Goal: Task Accomplishment & Management: Complete application form

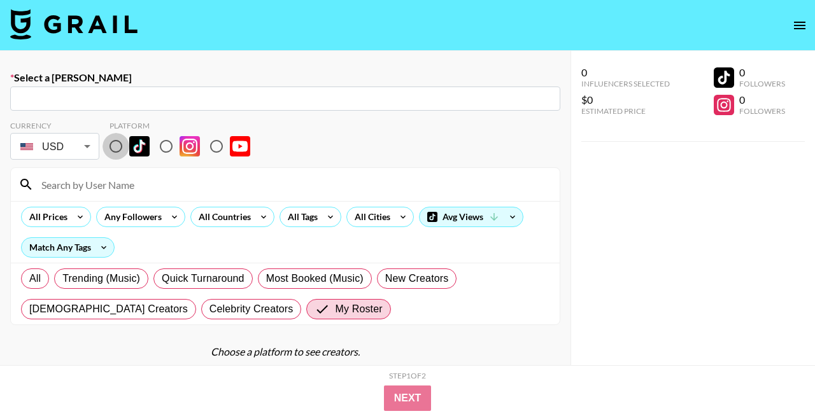
click at [120, 144] on input "radio" at bounding box center [116, 146] width 27 height 27
radio input "true"
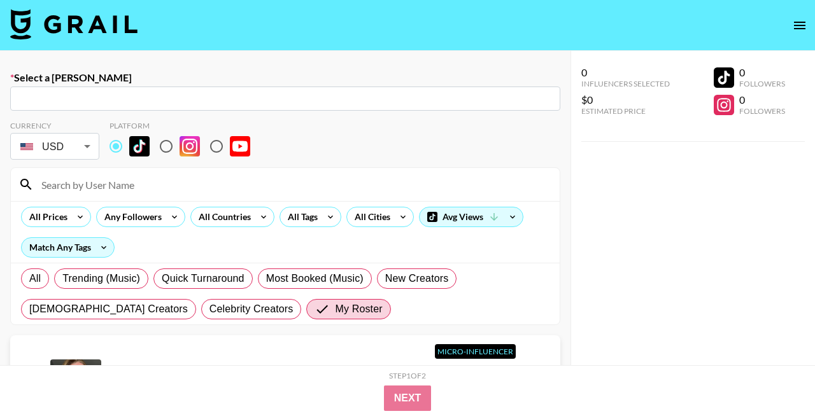
click at [127, 183] on input at bounding box center [293, 184] width 518 height 20
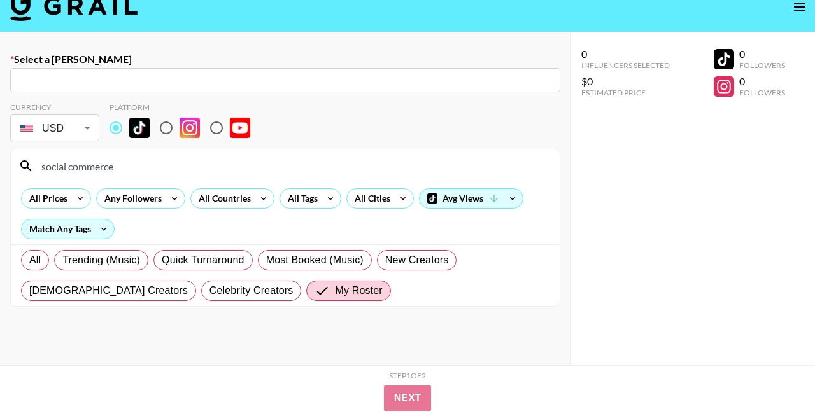
click at [132, 216] on div "All Prices Any Followers All Countries All Tags All Cities Avg Views Match Any …" at bounding box center [285, 214] width 549 height 62
click at [123, 169] on input "social commerce" at bounding box center [293, 166] width 518 height 20
click at [73, 167] on input "social commerce" at bounding box center [293, 166] width 518 height 20
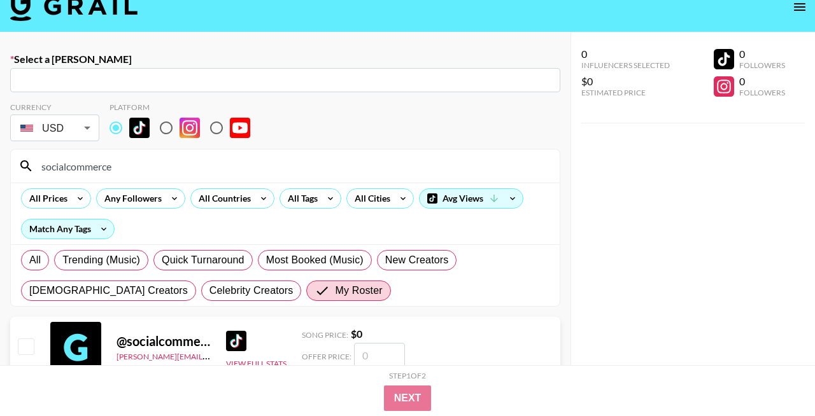
scroll to position [0, 0]
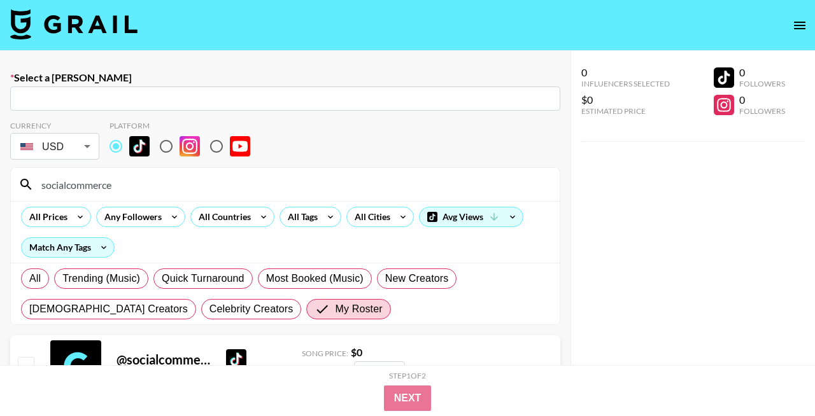
click at [124, 181] on input "socialcommerce" at bounding box center [293, 184] width 518 height 20
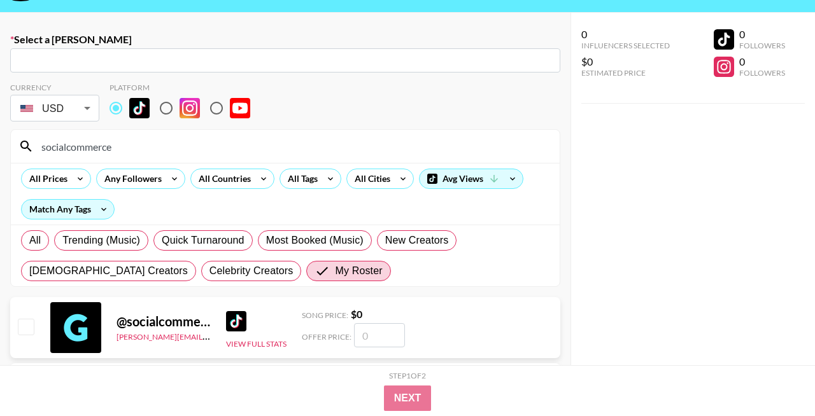
scroll to position [45, 0]
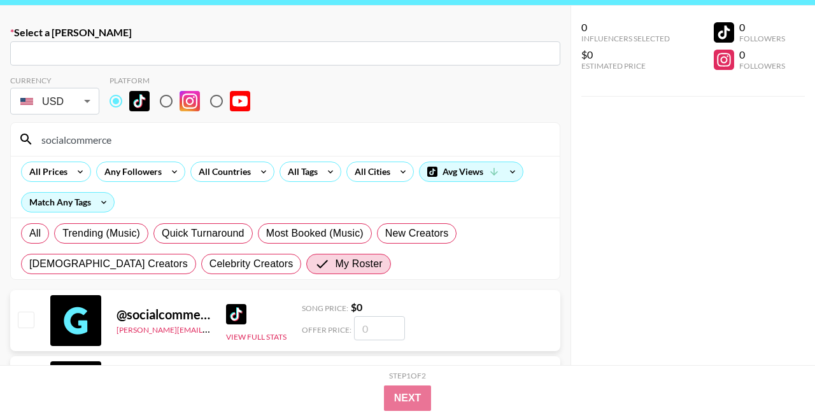
click at [141, 138] on input "socialcommerce" at bounding box center [293, 139] width 518 height 20
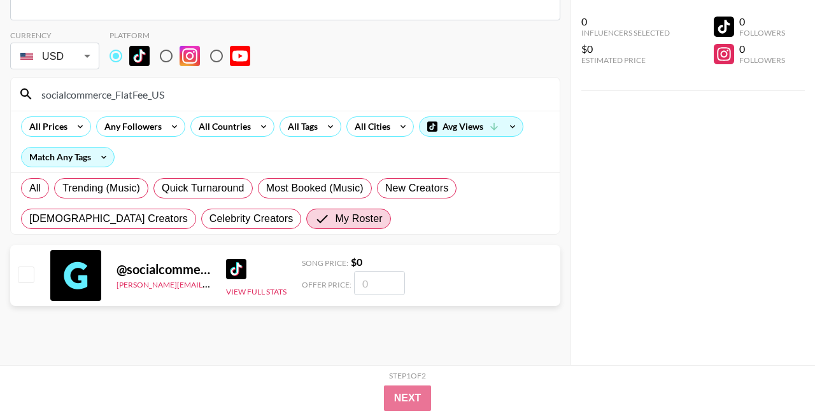
click at [174, 157] on div "All Prices Any Followers All Countries All Tags All Cities Avg Views Match Any …" at bounding box center [285, 142] width 549 height 62
click at [273, 276] on div at bounding box center [256, 269] width 60 height 20
click at [277, 347] on div "Select a [PERSON_NAME] ​ Currency USD USD ​ Platform socialcommerce_FlatFee_US …" at bounding box center [285, 163] width 570 height 405
click at [242, 98] on input "socialcommerce_FlatFee_US" at bounding box center [293, 94] width 518 height 20
type input "socialcommerce_FlatFee_US"
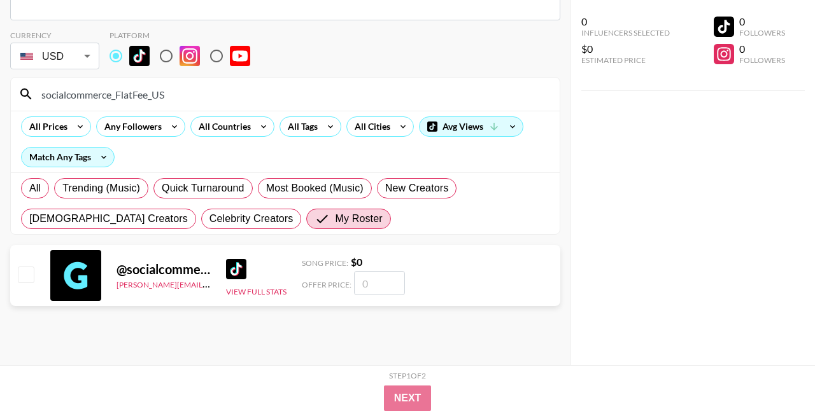
click at [239, 322] on section "Currency USD USD ​ Platform socialcommerce_FlatFee_US All Prices Any Followers …" at bounding box center [285, 177] width 550 height 315
click at [120, 55] on input "radio" at bounding box center [116, 56] width 27 height 27
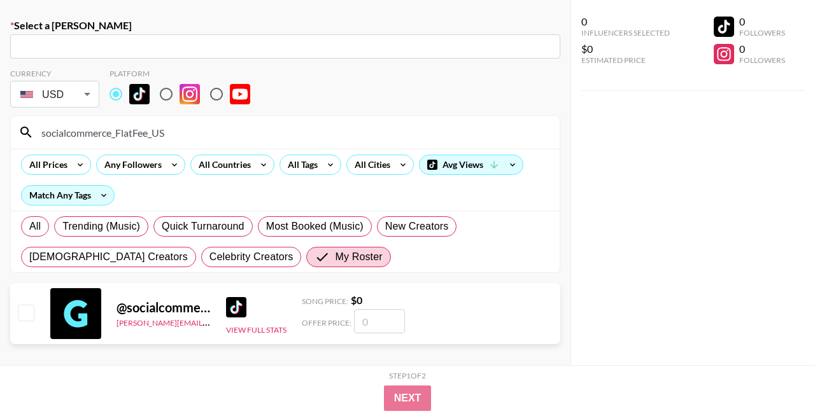
scroll to position [43, 0]
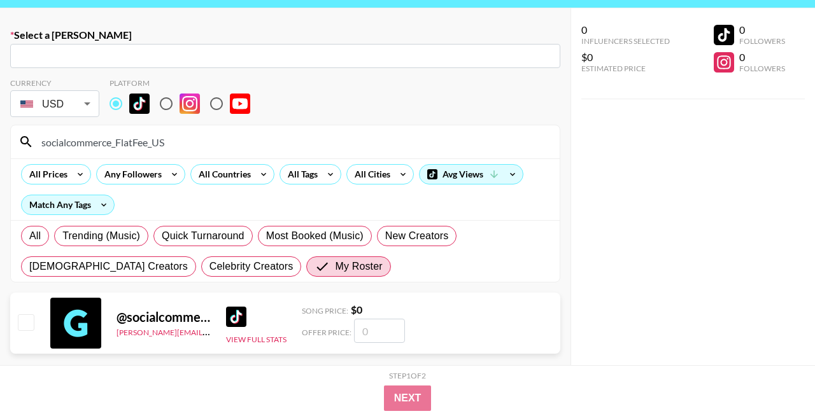
click at [120, 48] on div "​" at bounding box center [285, 56] width 550 height 24
click at [120, 57] on input "text" at bounding box center [285, 56] width 535 height 15
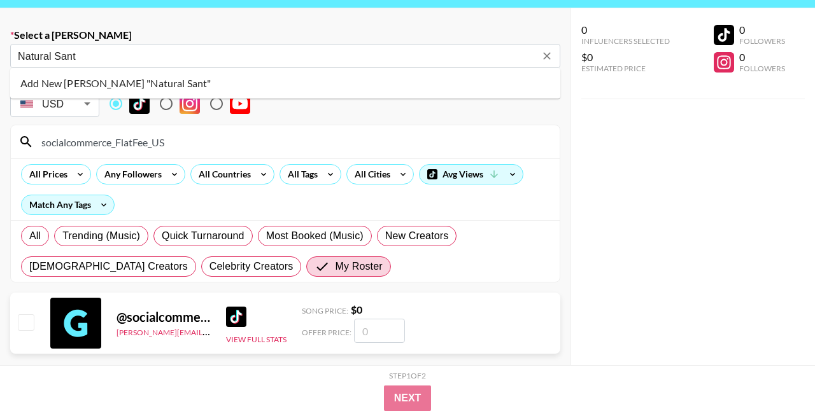
click at [129, 76] on li "Add New [PERSON_NAME] "Natural Sant"" at bounding box center [285, 83] width 550 height 20
type input "Add New [PERSON_NAME] "Natural Sant""
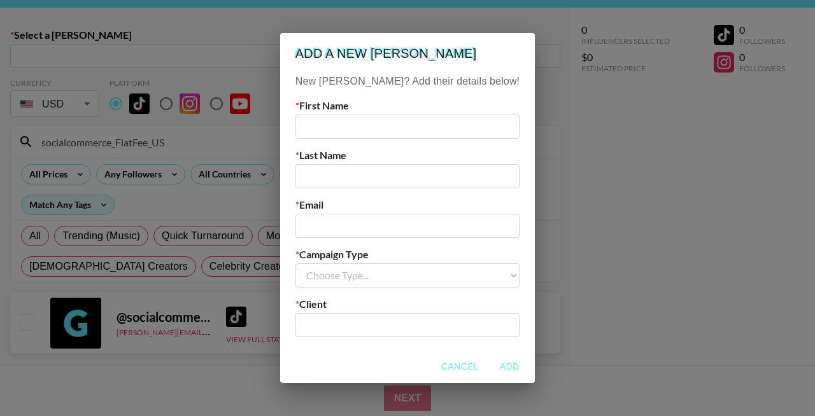
click at [424, 123] on input "text" at bounding box center [407, 127] width 224 height 24
click at [364, 137] on input "text" at bounding box center [407, 127] width 224 height 24
paste input "[PERSON_NAME]"
type input "[PERSON_NAME]"
click at [357, 171] on input "text" at bounding box center [407, 176] width 224 height 24
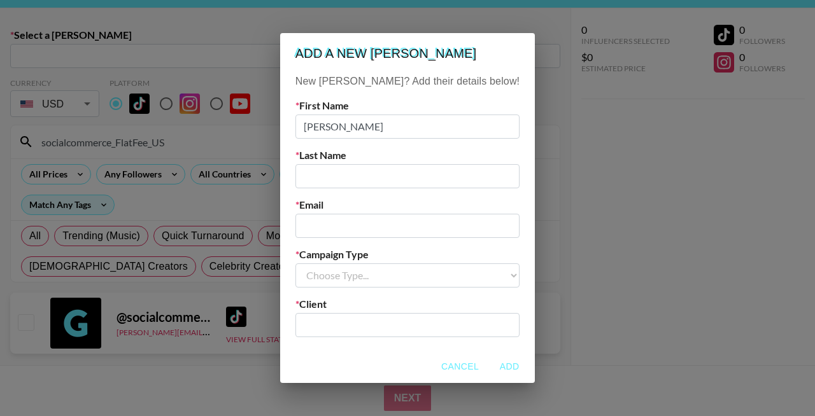
paste input "[PERSON_NAME]"
type input "[PERSON_NAME]"
click at [379, 220] on input "email" at bounding box center [407, 226] width 224 height 24
paste input "[EMAIL_ADDRESS][DOMAIN_NAME]"
type input "[EMAIL_ADDRESS][DOMAIN_NAME]"
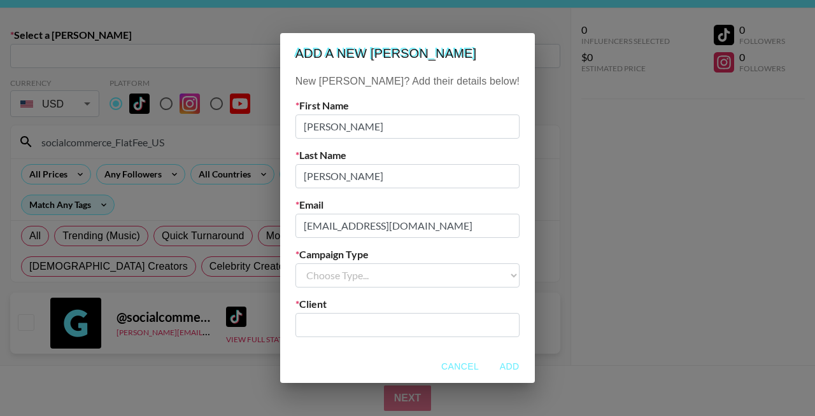
click at [357, 285] on select "Choose Type... Song Promos Brand Promos" at bounding box center [407, 276] width 224 height 24
select select "Brand"
click at [321, 264] on select "Choose Type... Song Promos Brand Promos" at bounding box center [407, 276] width 224 height 24
click at [358, 313] on div "​" at bounding box center [407, 325] width 224 height 24
click at [356, 320] on input "text" at bounding box center [407, 325] width 209 height 15
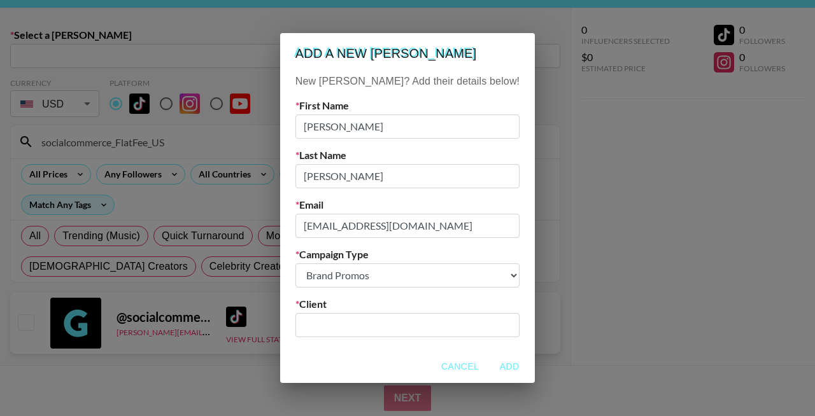
click at [356, 325] on input "text" at bounding box center [407, 325] width 209 height 15
click at [372, 352] on li "Add New Client: "Natural Sant"" at bounding box center [408, 353] width 172 height 20
type input "Natural Sant"
click at [489, 363] on button "Add" at bounding box center [509, 367] width 41 height 24
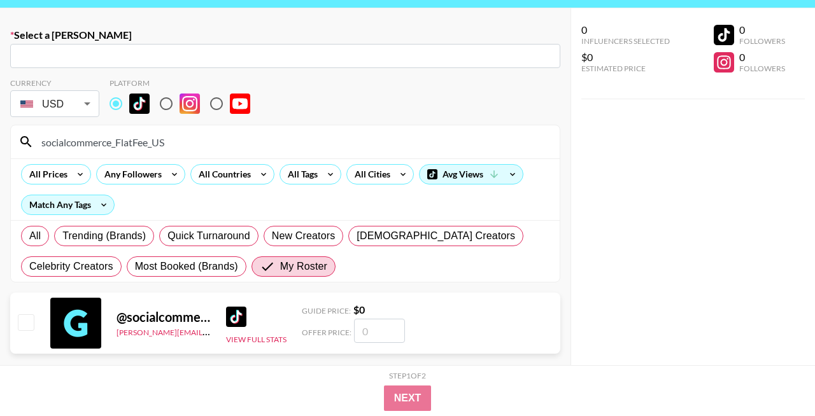
type input "[EMAIL_ADDRESS][DOMAIN_NAME]: [PERSON_NAME] -- Natural Sant -- 9iM1XwE5DQR3pSHW…"
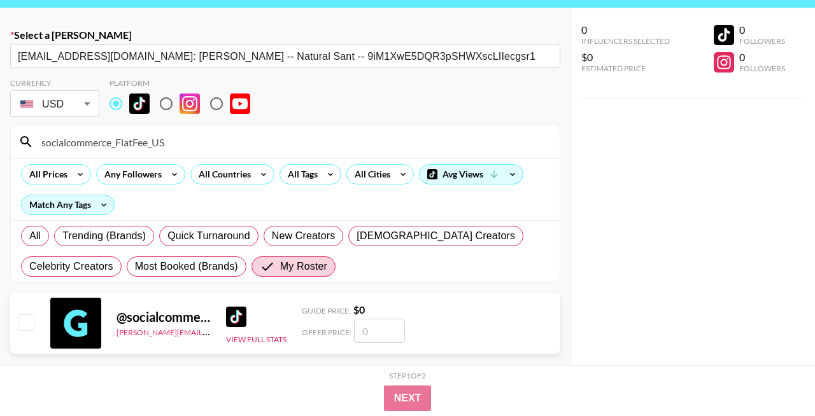
click at [376, 331] on input "number" at bounding box center [379, 331] width 51 height 24
checkbox input "true"
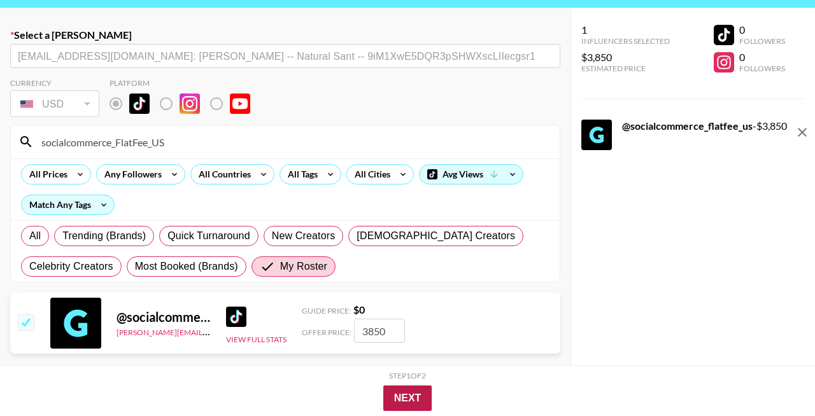
type input "3850"
click at [418, 397] on button "Next" at bounding box center [407, 398] width 49 height 25
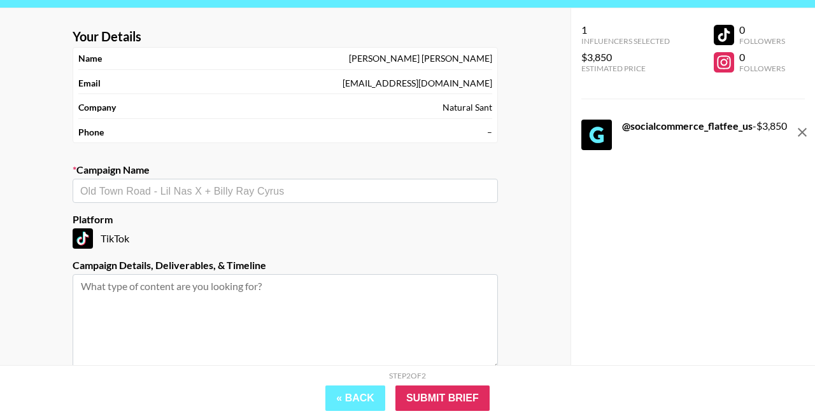
click at [260, 181] on div "​" at bounding box center [285, 191] width 425 height 24
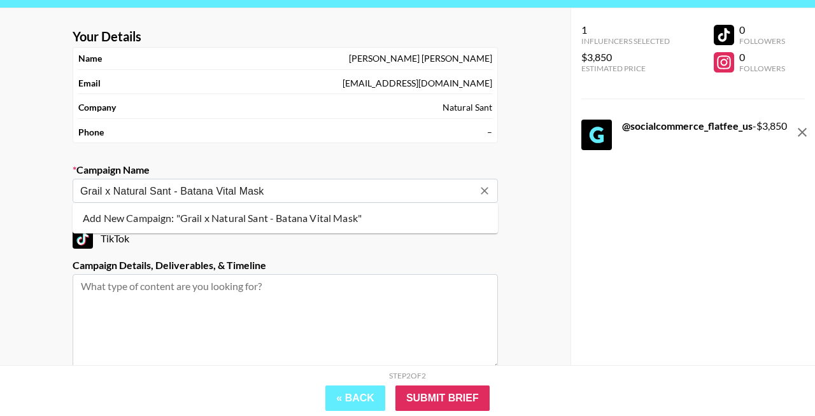
click at [304, 224] on li "Add New Campaign: "Grail x Natural Sant - Batana Vital Mask"" at bounding box center [285, 218] width 425 height 20
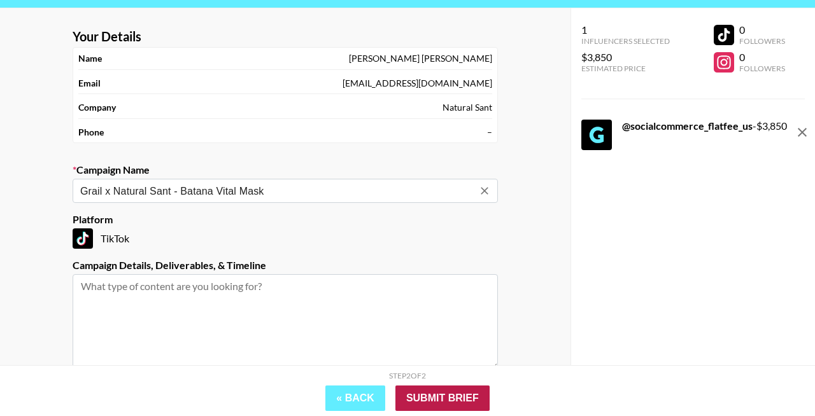
type input "Grail x Natural Sant - Batana Vital Mask"
click at [428, 394] on input "Submit Brief" at bounding box center [442, 398] width 94 height 25
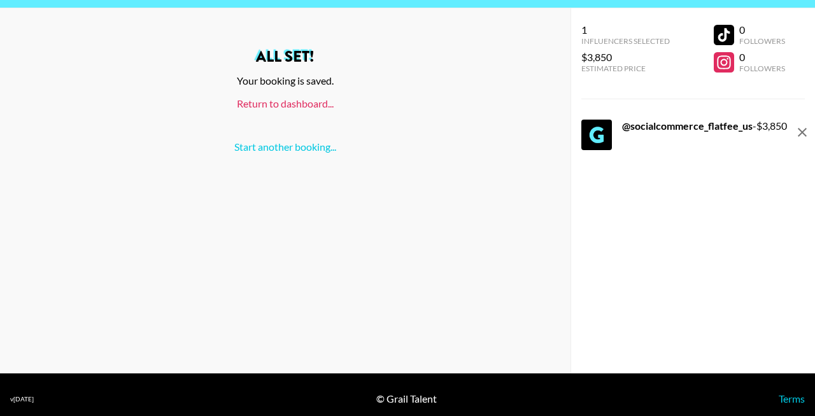
click at [302, 109] on link "Return to dashboard..." at bounding box center [285, 103] width 97 height 12
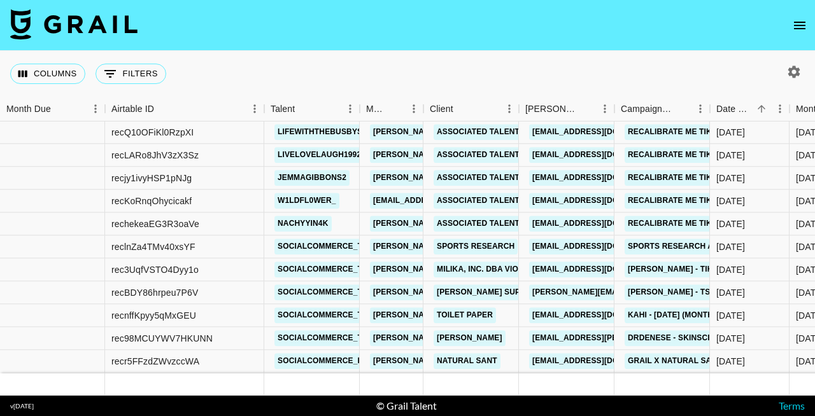
scroll to position [907, 0]
click at [451, 364] on link "Natural Sant" at bounding box center [467, 362] width 67 height 16
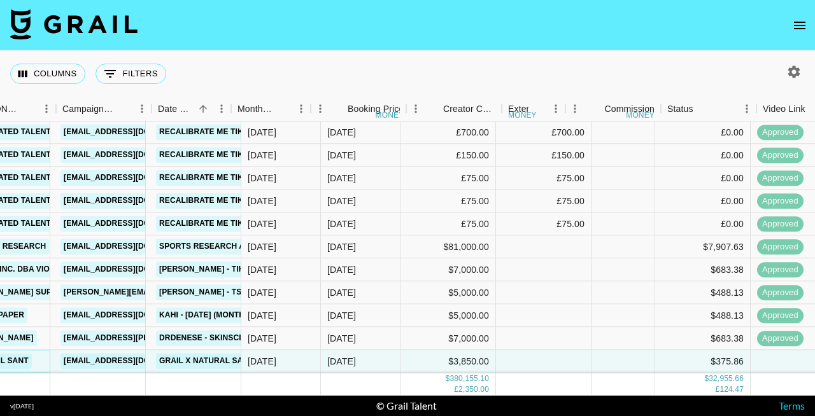
scroll to position [907, 595]
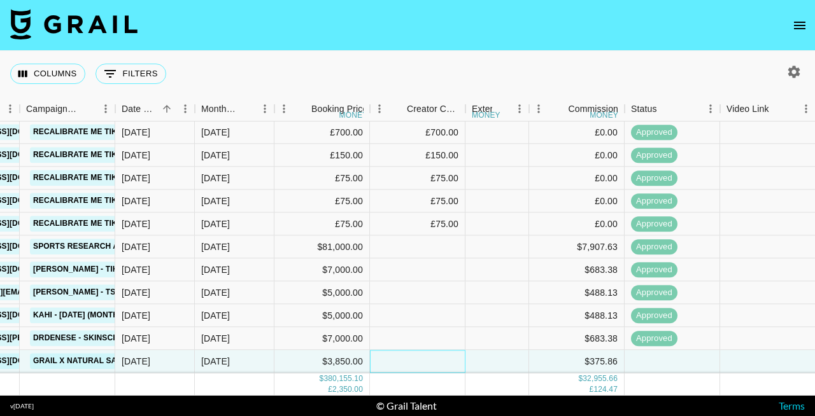
click at [382, 361] on div at bounding box center [418, 362] width 96 height 23
click at [382, 361] on input "number" at bounding box center [418, 362] width 94 height 10
type input "3850"
click at [572, 360] on div "$375.86" at bounding box center [577, 362] width 96 height 23
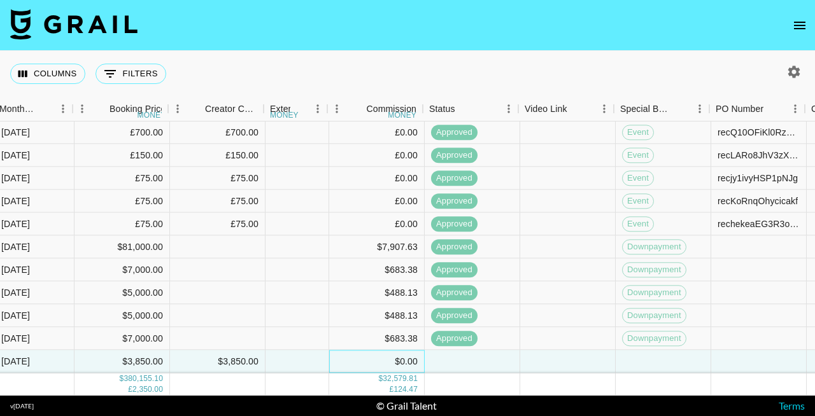
scroll to position [907, 797]
click at [625, 365] on div at bounding box center [662, 362] width 96 height 23
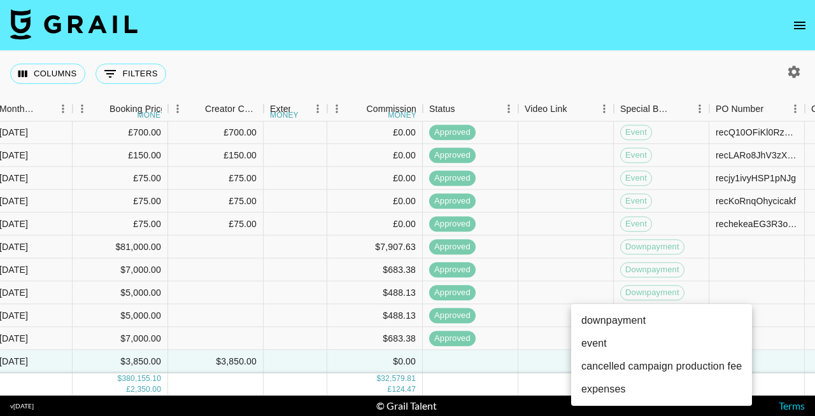
click at [627, 325] on li "downpayment" at bounding box center [661, 320] width 181 height 23
type input "downpayment"
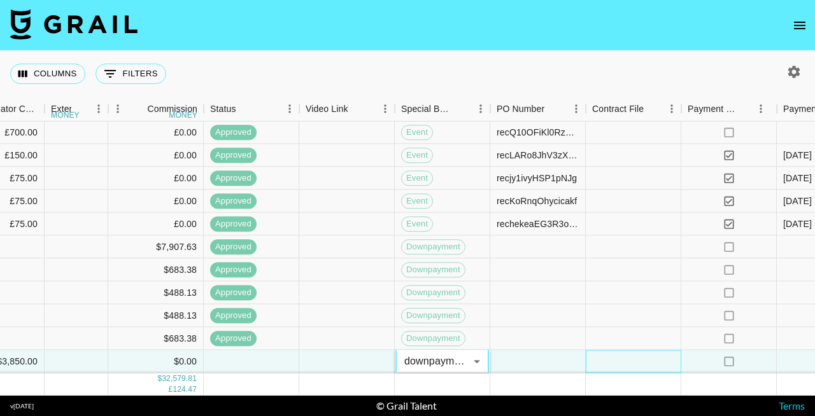
click at [634, 361] on div at bounding box center [634, 362] width 96 height 23
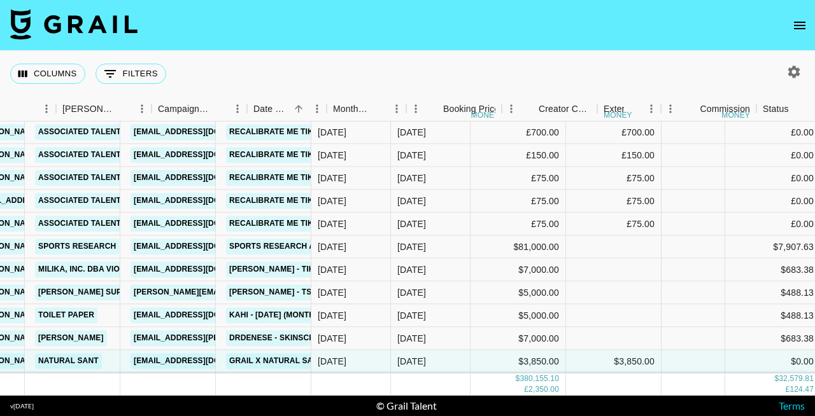
scroll to position [907, 0]
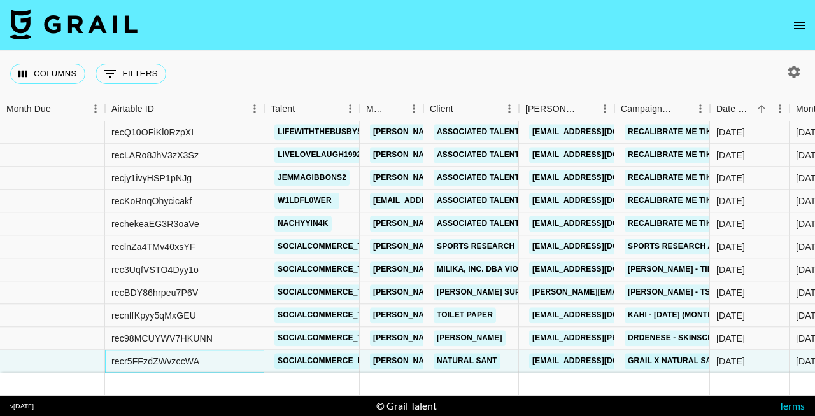
click at [180, 363] on div "recr5FFzdZWvzccWA" at bounding box center [155, 361] width 88 height 13
copy div "recr5FFzdZWvzccWA"
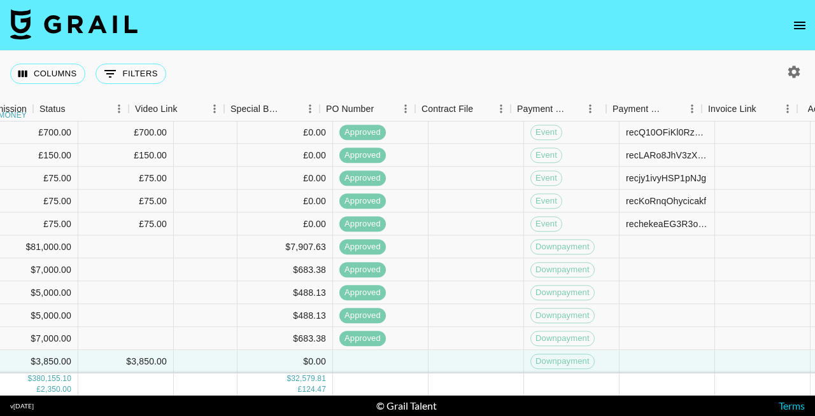
scroll to position [907, 1219]
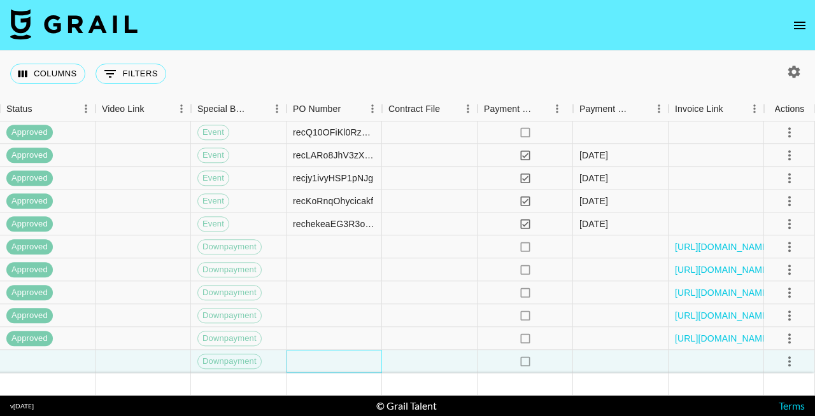
click at [344, 353] on div at bounding box center [335, 362] width 96 height 23
type input "recr5FFzdZWvzccWA"
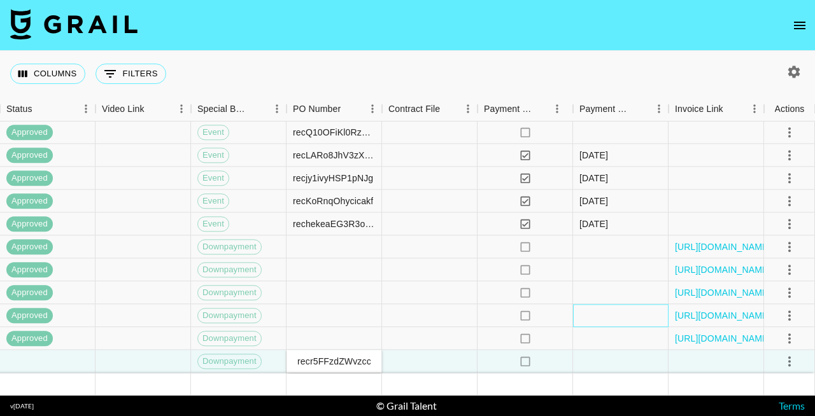
click at [616, 307] on div at bounding box center [621, 316] width 96 height 23
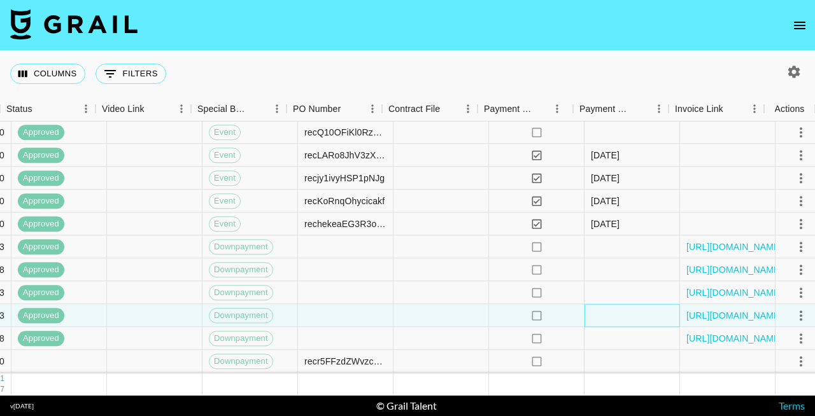
scroll to position [907, 1219]
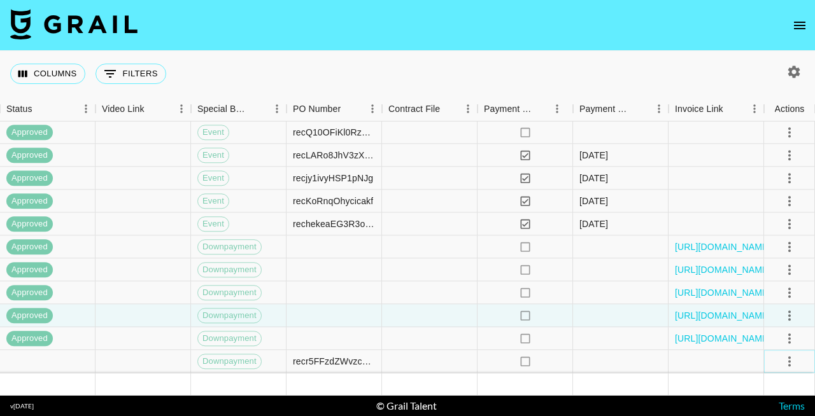
click at [794, 365] on icon "select merge strategy" at bounding box center [789, 361] width 15 height 15
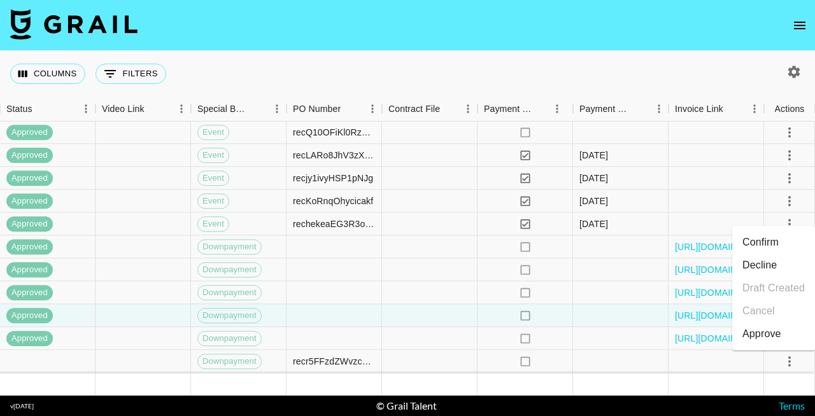
click at [758, 330] on div "Approve" at bounding box center [761, 334] width 39 height 15
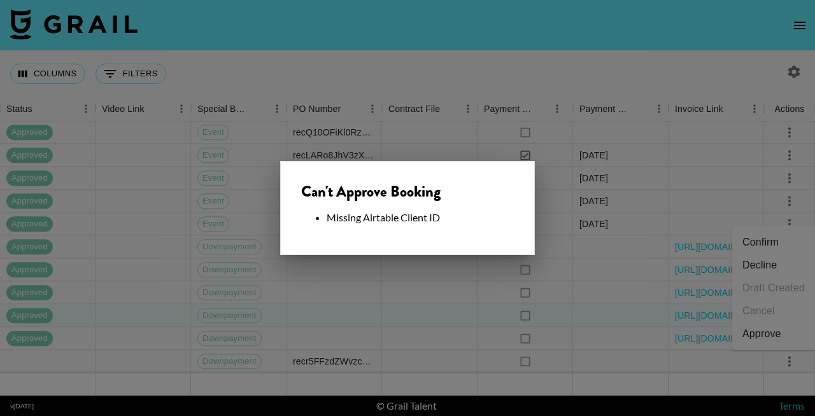
click at [512, 290] on div at bounding box center [407, 208] width 815 height 416
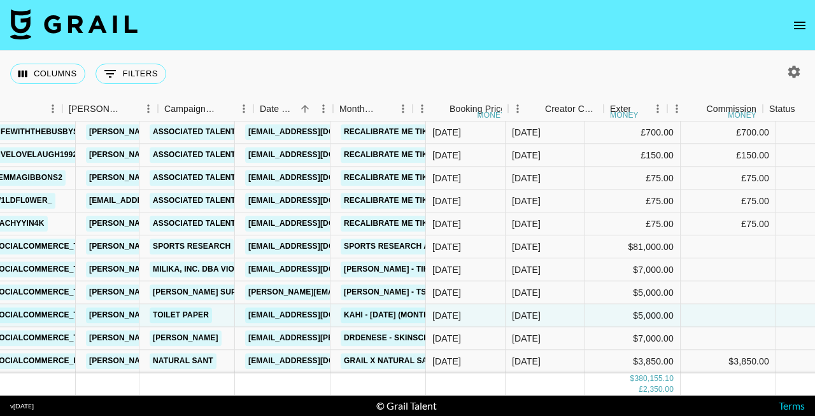
scroll to position [907, 0]
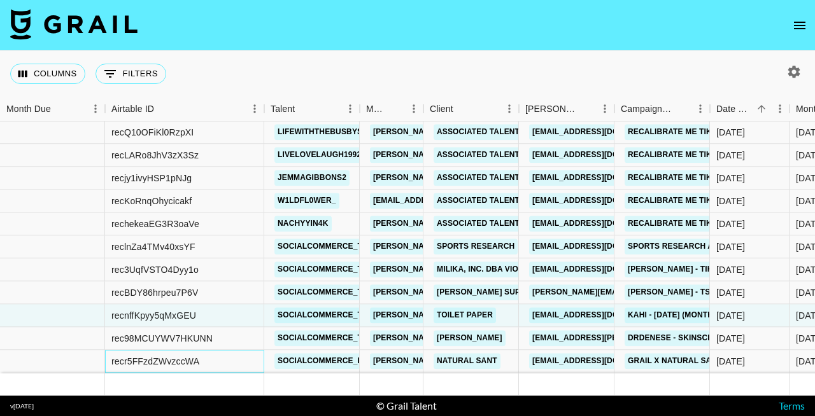
click at [204, 362] on div "recr5FFzdZWvzccWA" at bounding box center [184, 362] width 159 height 23
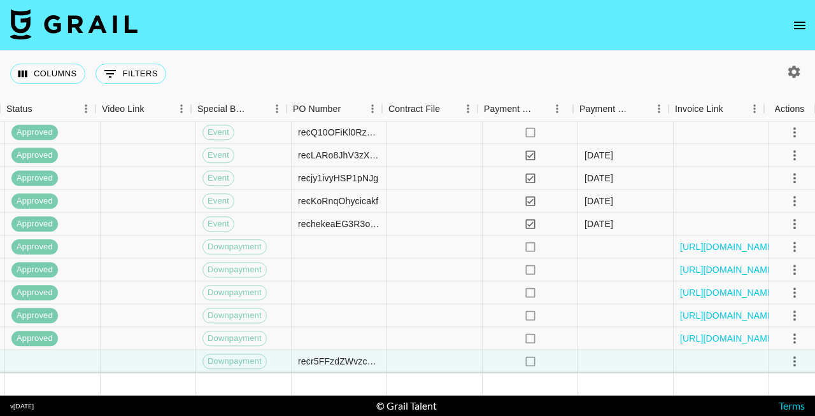
scroll to position [907, 1219]
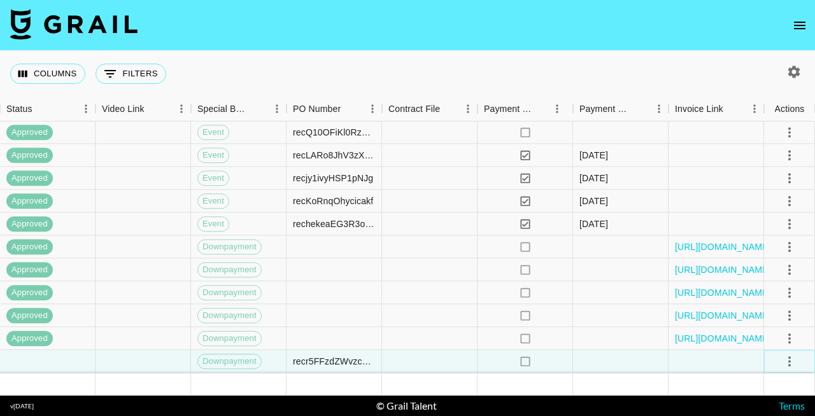
click at [790, 369] on icon "select merge strategy" at bounding box center [789, 361] width 15 height 15
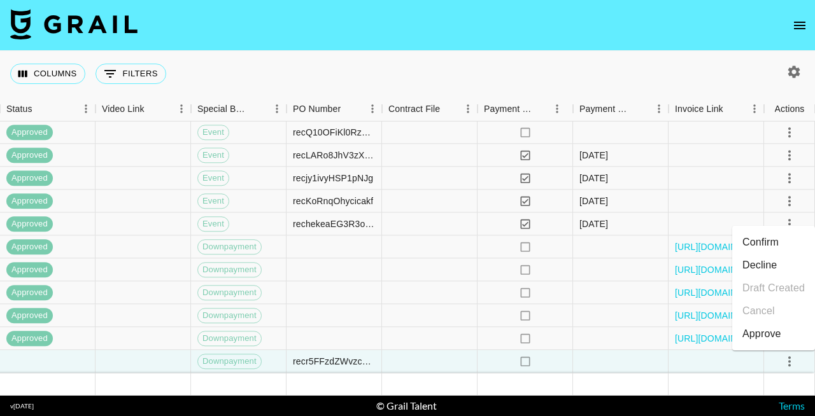
click at [762, 250] on li "Confirm" at bounding box center [773, 242] width 83 height 23
click at [795, 362] on icon "select merge strategy" at bounding box center [789, 361] width 15 height 15
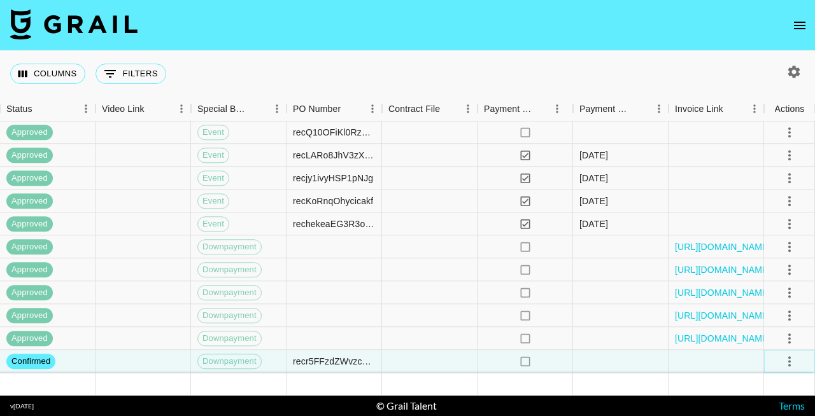
click at [796, 366] on icon "select merge strategy" at bounding box center [789, 361] width 15 height 15
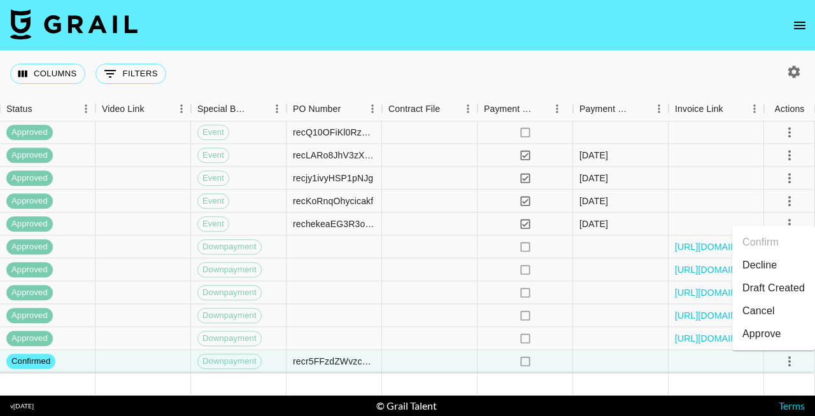
click at [782, 342] on li "Approve" at bounding box center [773, 334] width 83 height 23
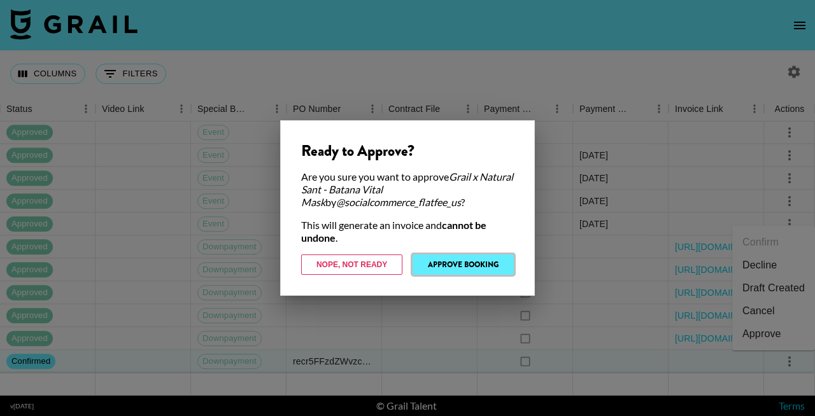
click at [507, 267] on button "Approve Booking" at bounding box center [463, 265] width 101 height 20
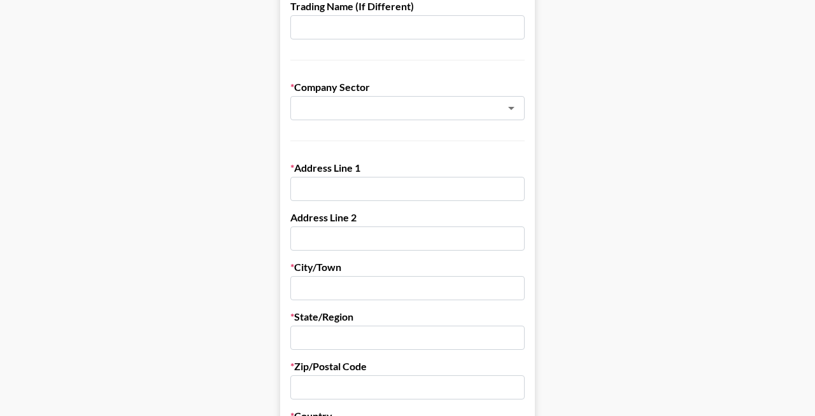
scroll to position [246, 0]
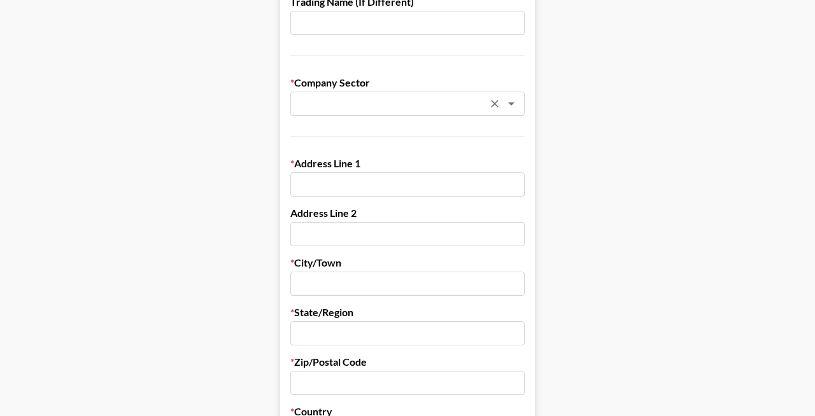
click at [394, 101] on input "text" at bounding box center [390, 104] width 185 height 15
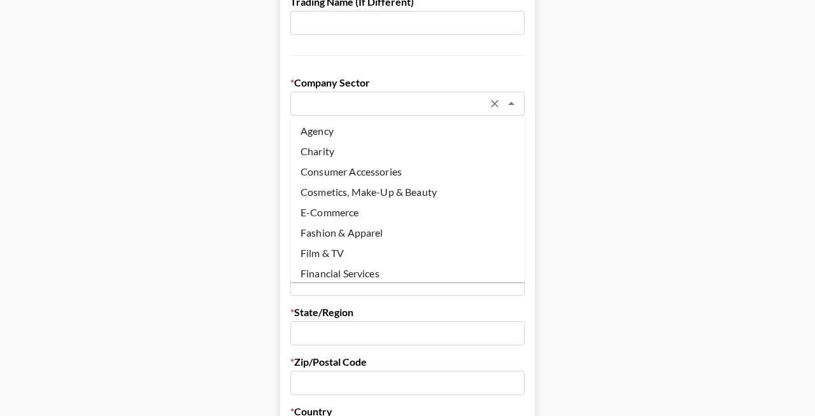
click at [381, 189] on li "Cosmetics, Make-Up & Beauty" at bounding box center [407, 192] width 234 height 20
type input "Cosmetics, Make-Up & Beauty"
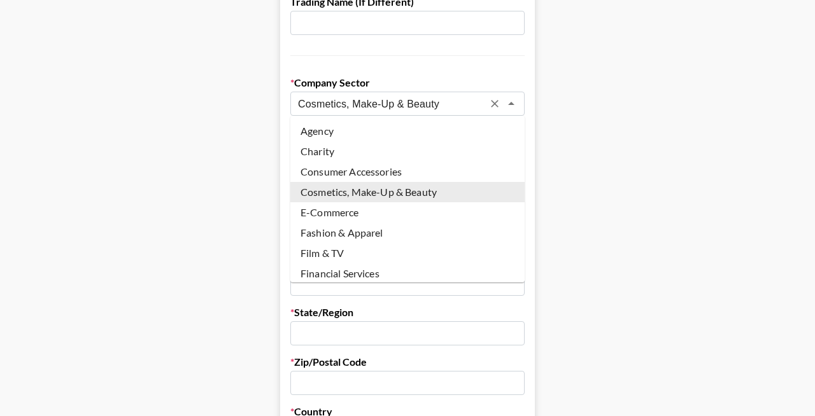
click at [476, 101] on input "Cosmetics, Make-Up & Beauty" at bounding box center [390, 104] width 185 height 15
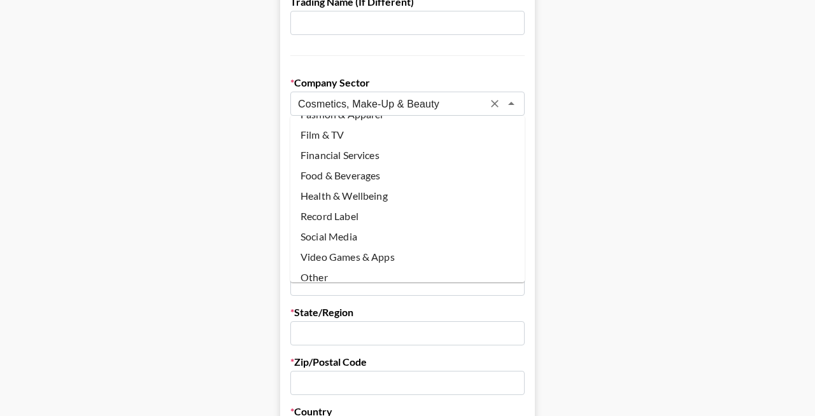
scroll to position [129, 0]
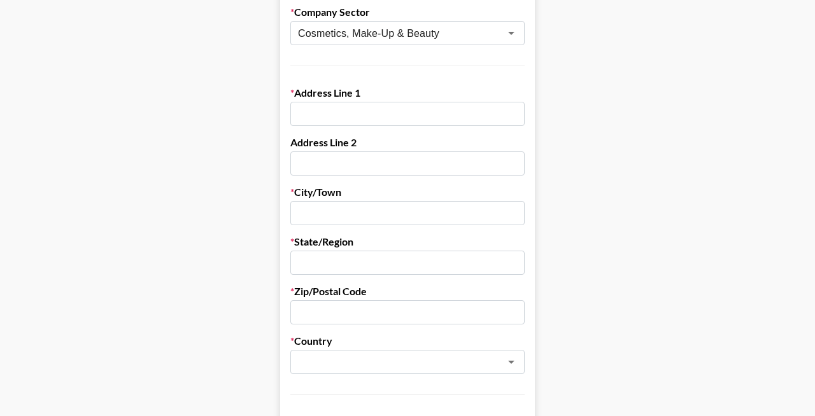
scroll to position [322, 0]
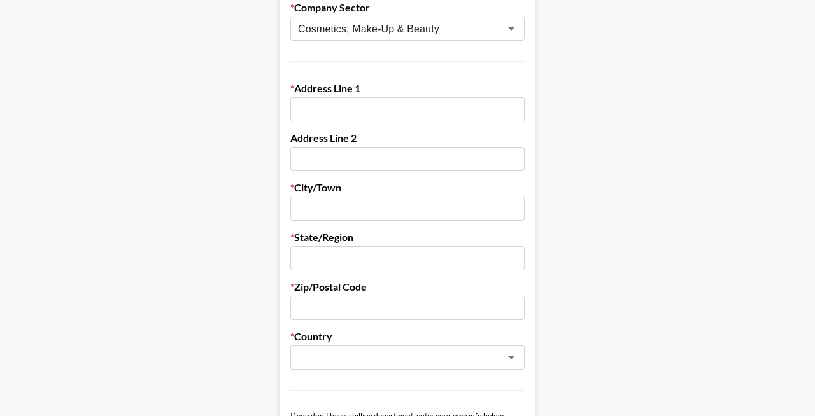
click at [364, 118] on input "text" at bounding box center [407, 109] width 234 height 24
paste input "Natural Sant USA Corp."
type input "Natural Sant USA Corp."
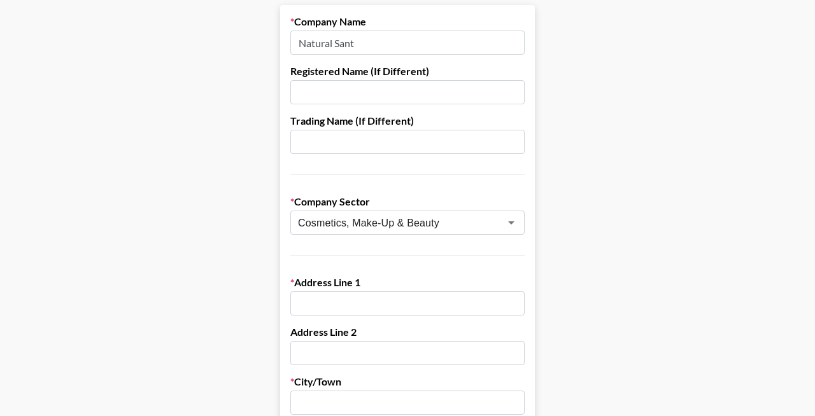
scroll to position [123, 0]
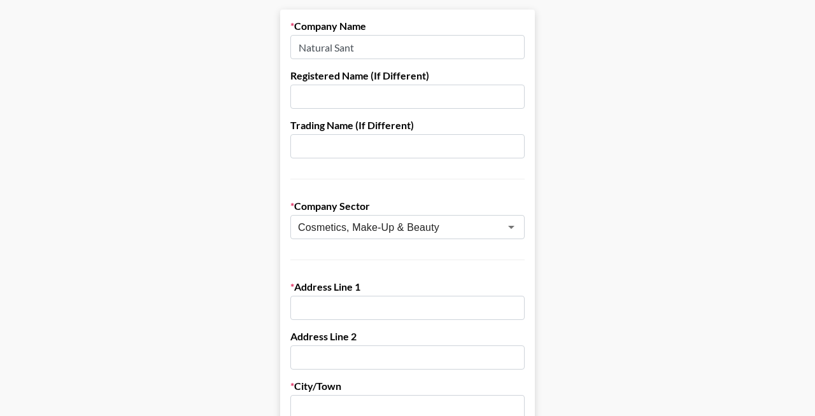
click at [425, 89] on input "text" at bounding box center [407, 97] width 234 height 24
paste input "Natural Sant USA Corp."
type input "Natural Sant USA Corp."
click at [353, 297] on input "text" at bounding box center [407, 308] width 234 height 24
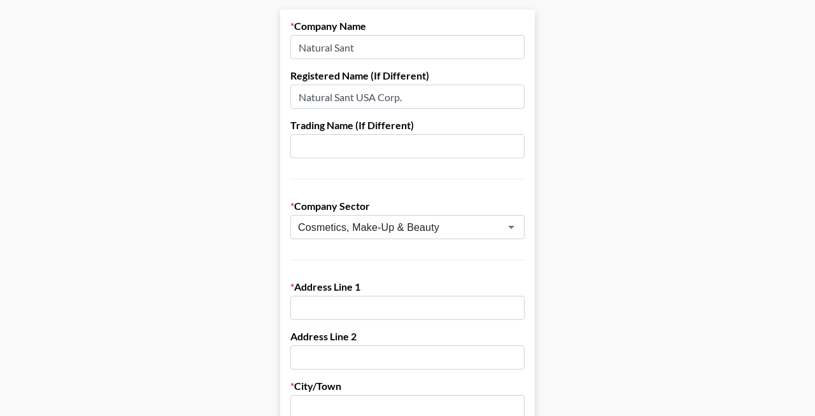
paste input "[STREET_ADDRESS]"
click at [397, 311] on input "[STREET_ADDRESS]" at bounding box center [407, 308] width 234 height 24
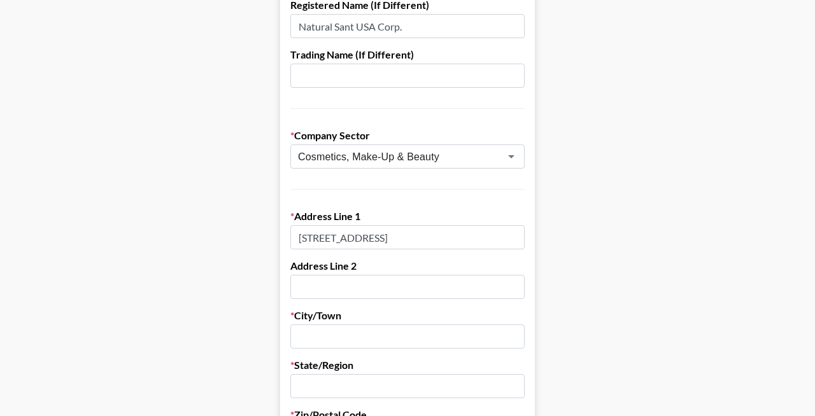
scroll to position [197, 0]
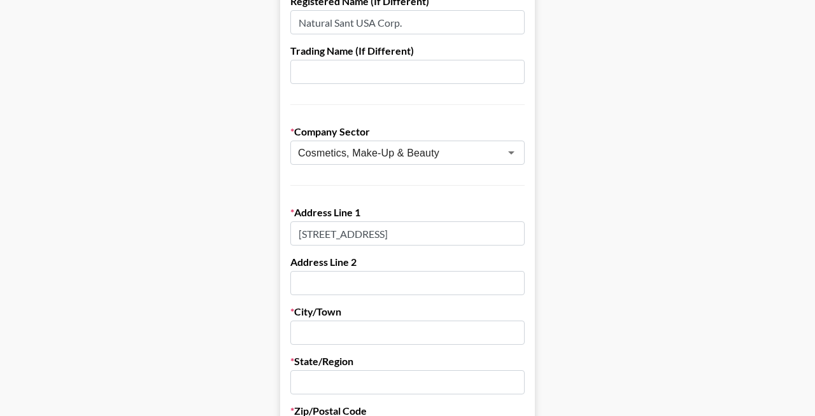
type input "[STREET_ADDRESS]"
click at [336, 280] on input "text" at bounding box center [407, 283] width 234 height 24
type input "Unit 111"
click at [354, 333] on input "text" at bounding box center [407, 333] width 234 height 24
type input "[MEDICAL_DATA]"
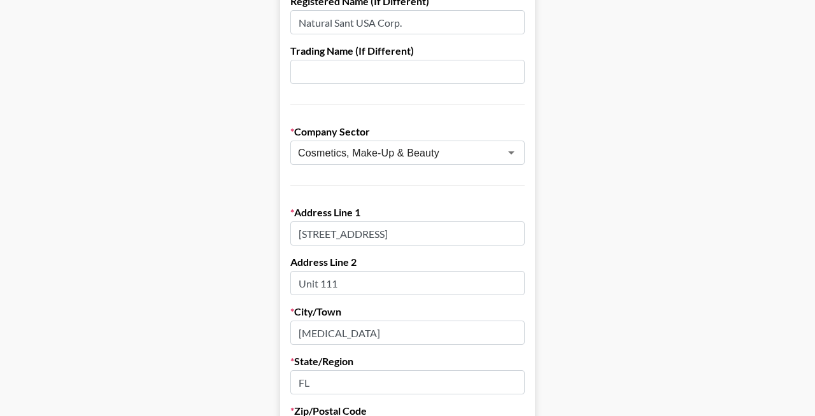
type input "FL"
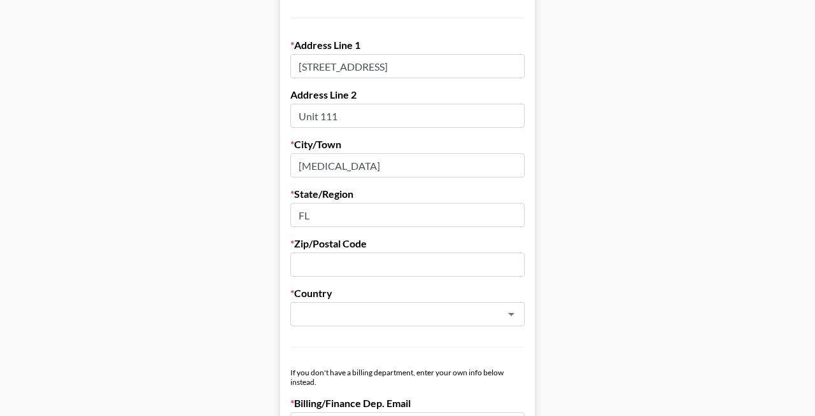
scroll to position [367, 0]
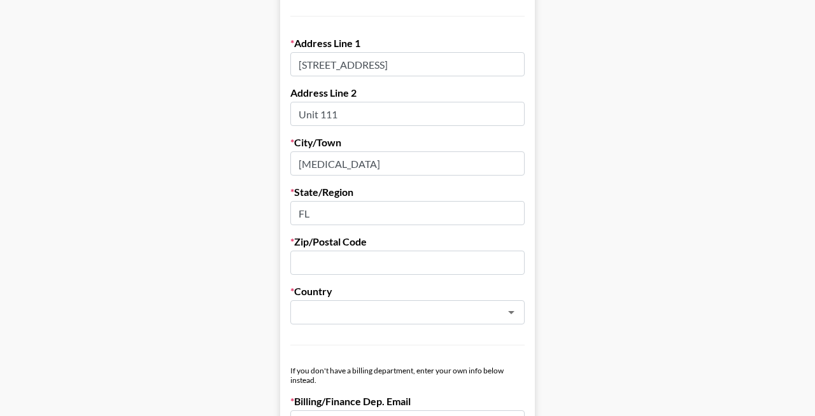
click at [386, 260] on input "text" at bounding box center [407, 263] width 234 height 24
paste input "33178"
type input "33178"
click at [616, 201] on main "Send New Client Form to Client Copy Link to Client Form Company Name Natural Sa…" at bounding box center [407, 374] width 795 height 1338
click at [444, 295] on label "Country" at bounding box center [407, 291] width 234 height 13
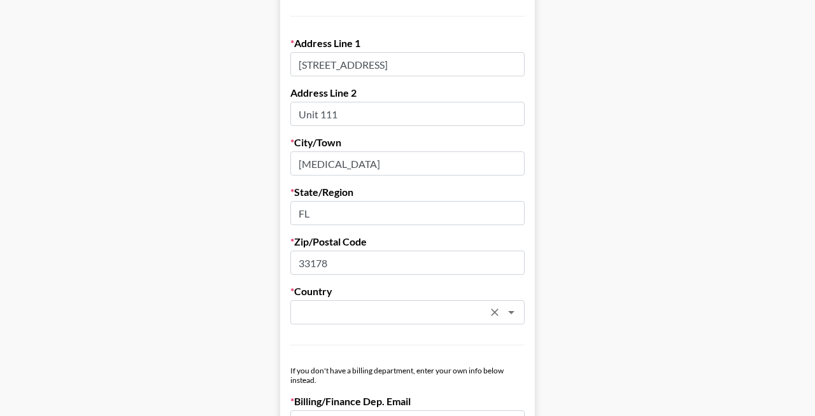
click at [444, 315] on input "text" at bounding box center [390, 313] width 185 height 15
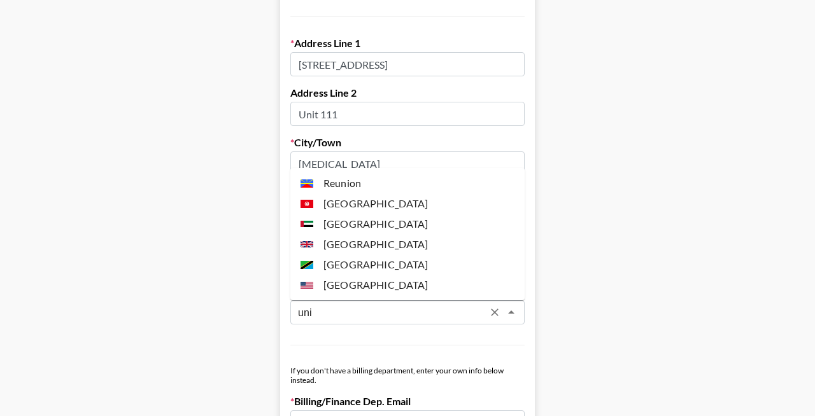
click at [393, 290] on li "[GEOGRAPHIC_DATA]" at bounding box center [407, 285] width 234 height 20
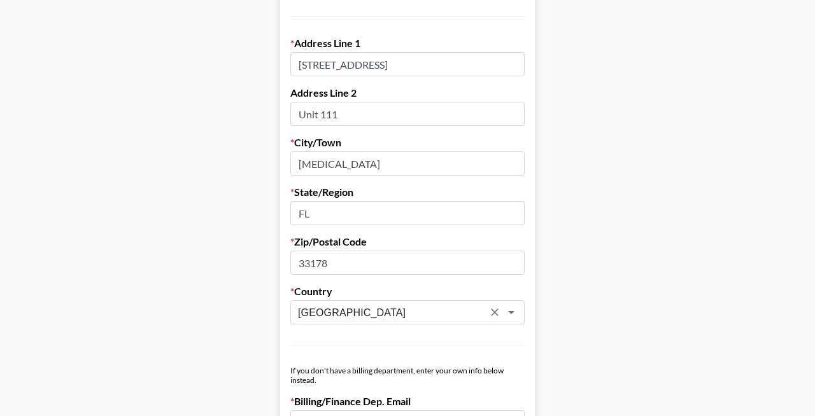
type input "[GEOGRAPHIC_DATA]"
click at [617, 245] on main "Send New Client Form to Client Copy Link to Client Form Company Name Natural Sa…" at bounding box center [407, 374] width 795 height 1338
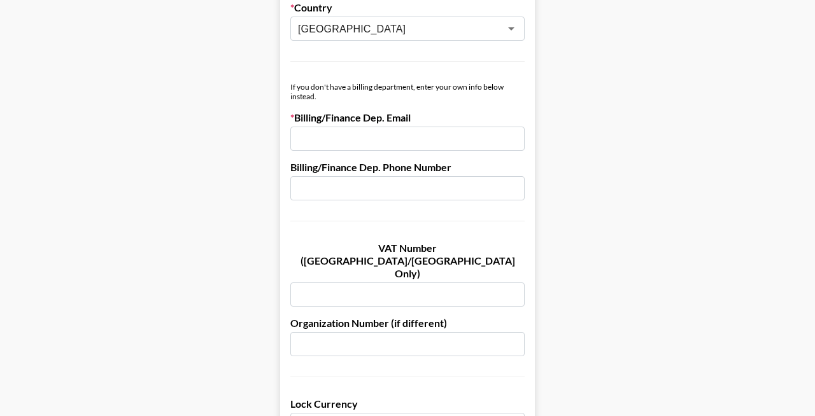
scroll to position [652, 0]
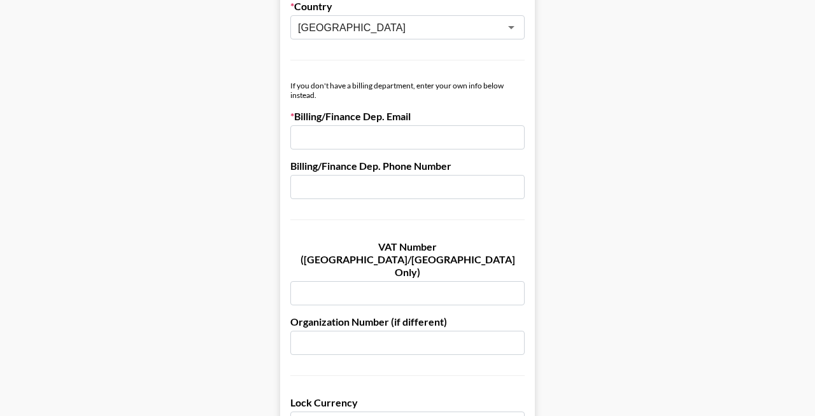
click at [409, 148] on input "email" at bounding box center [407, 137] width 234 height 24
paste input "[EMAIL_ADDRESS][DOMAIN_NAME]"
type input "[EMAIL_ADDRESS][DOMAIN_NAME]"
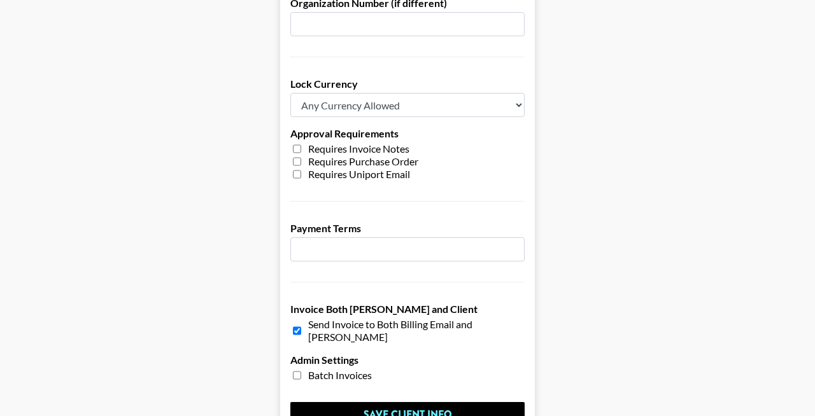
scroll to position [921, 0]
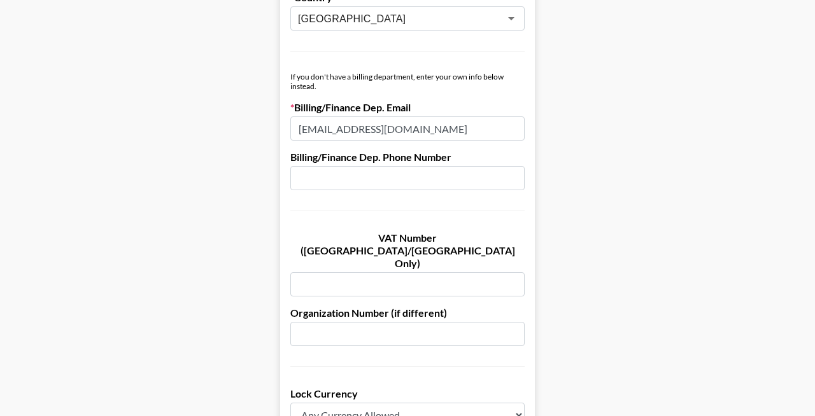
click at [555, 233] on main "Send New Client Form to Client Copy Link to Client Form Company Name Natural Sa…" at bounding box center [407, 79] width 795 height 1338
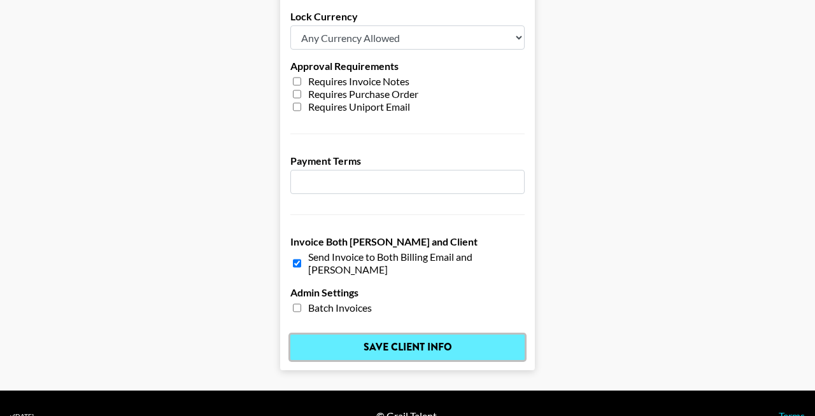
click at [444, 335] on input "Save Client Info" at bounding box center [407, 347] width 234 height 25
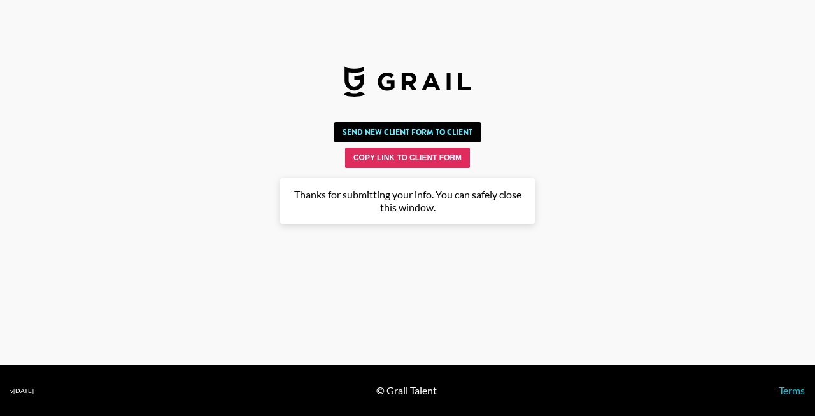
scroll to position [0, 0]
